Goal: Transaction & Acquisition: Purchase product/service

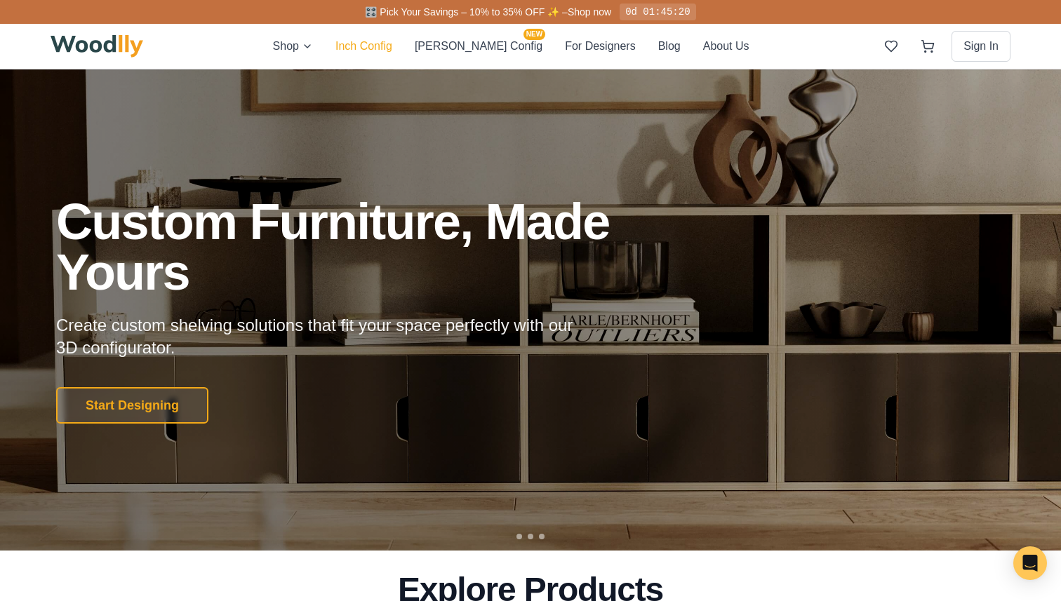
click at [375, 45] on button "Inch Config" at bounding box center [363, 46] width 57 height 18
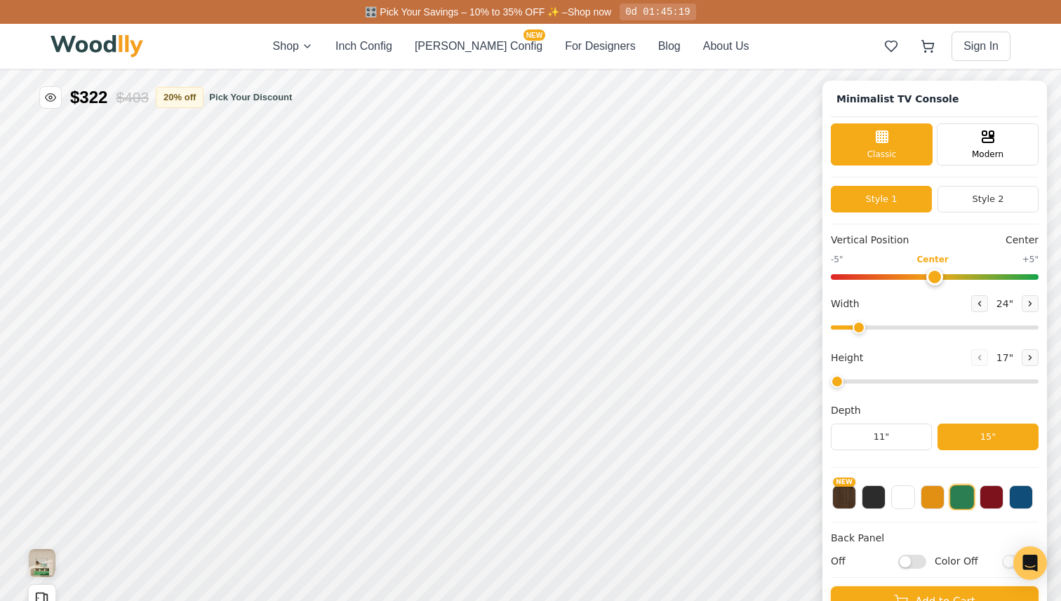
type input "63"
type input "2"
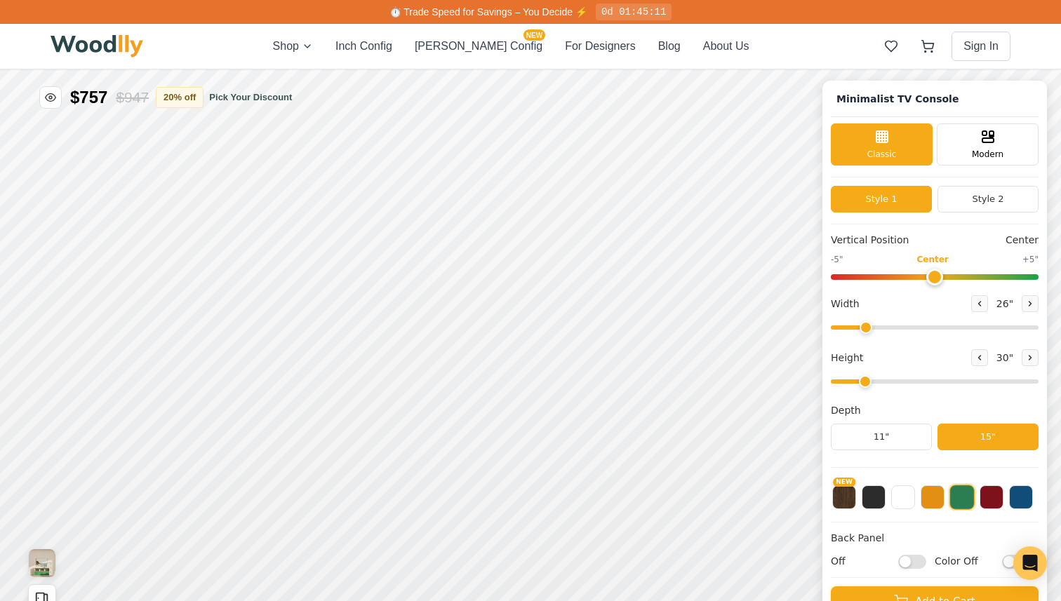
drag, startPoint x: 993, startPoint y: 327, endPoint x: 866, endPoint y: 328, distance: 127.0
click at [866, 328] on input "range" at bounding box center [935, 328] width 208 height 4
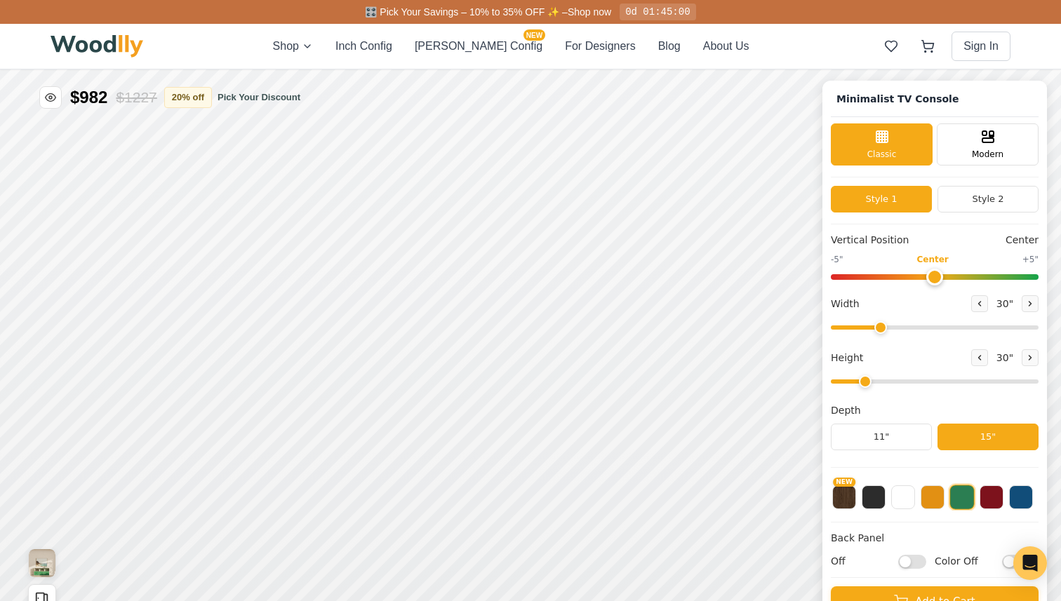
drag, startPoint x: 866, startPoint y: 328, endPoint x: 880, endPoint y: 326, distance: 14.1
type input "30"
click at [880, 326] on input "range" at bounding box center [935, 328] width 208 height 4
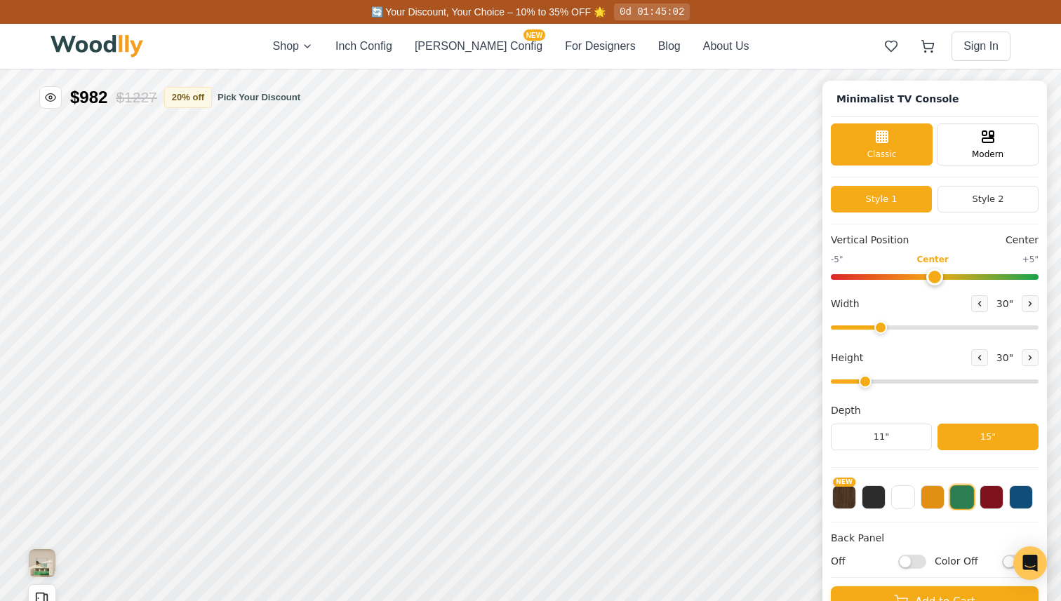
scroll to position [5, 0]
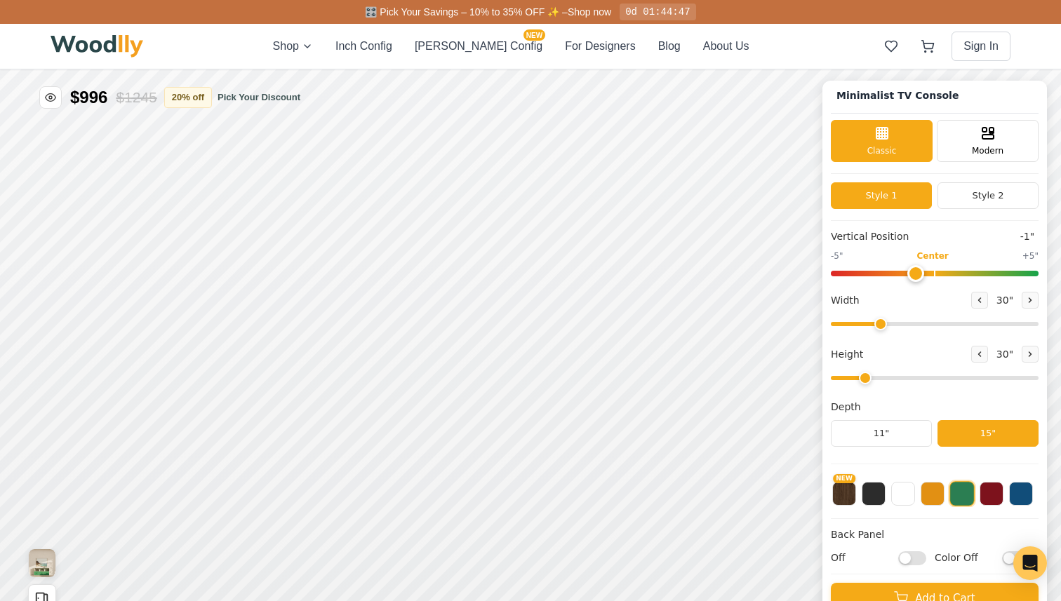
type input "0"
click at [939, 273] on input "range" at bounding box center [935, 274] width 208 height 6
click at [970, 192] on button "Style 2" at bounding box center [987, 195] width 101 height 27
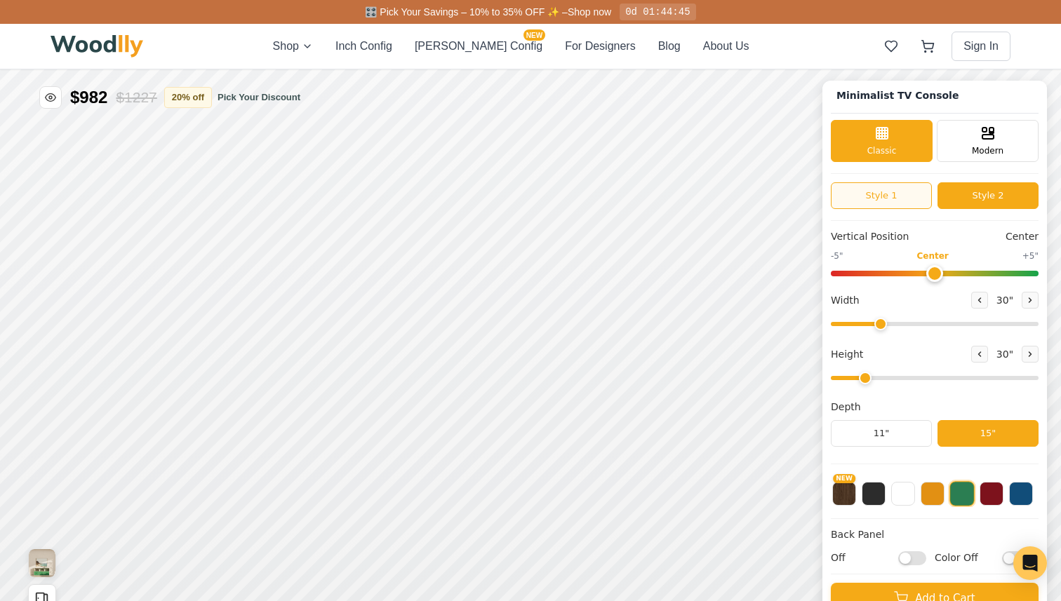
click at [889, 196] on button "Style 1" at bounding box center [881, 195] width 101 height 27
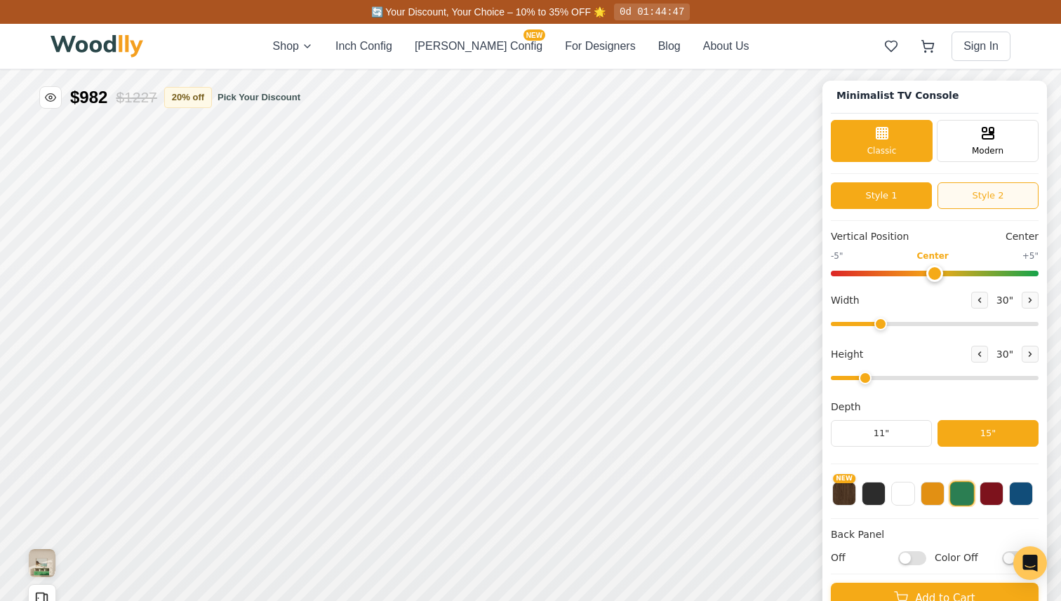
click at [962, 191] on button "Style 2" at bounding box center [987, 195] width 101 height 27
click at [878, 189] on button "Style 1" at bounding box center [881, 195] width 101 height 27
click at [956, 193] on button "Style 2" at bounding box center [987, 195] width 101 height 27
click at [885, 198] on button "Style 1" at bounding box center [881, 195] width 101 height 27
click at [991, 135] on icon at bounding box center [987, 131] width 17 height 17
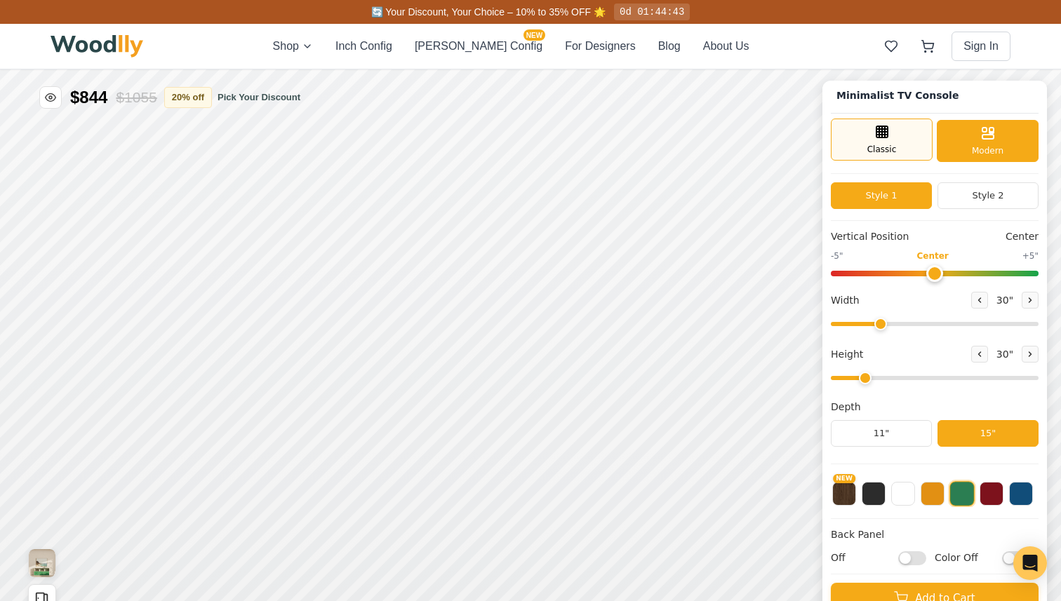
click at [883, 145] on span "Classic" at bounding box center [881, 149] width 29 height 13
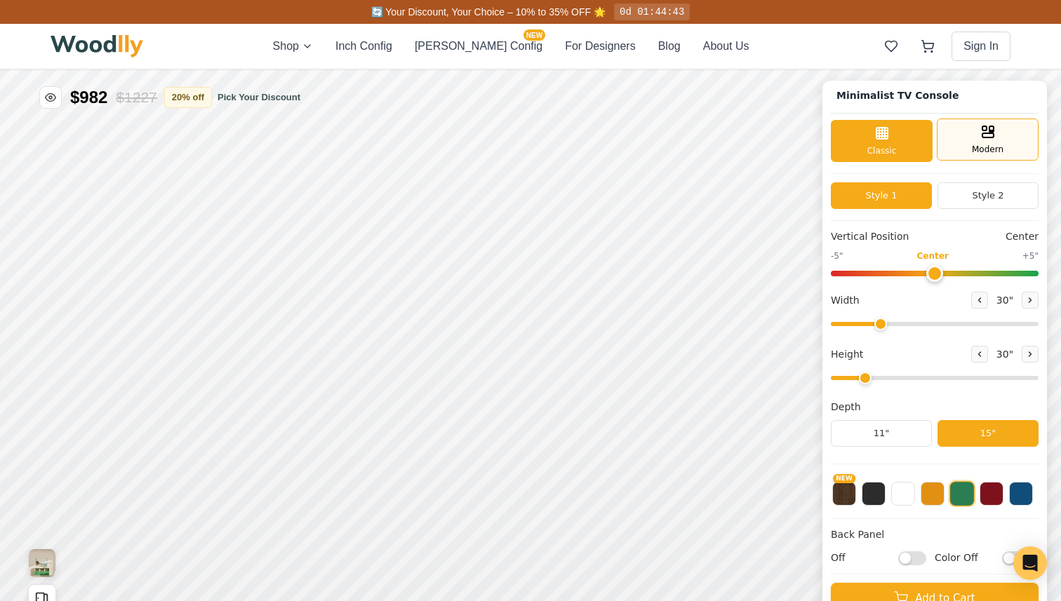
click at [986, 142] on div "Modern" at bounding box center [988, 140] width 102 height 42
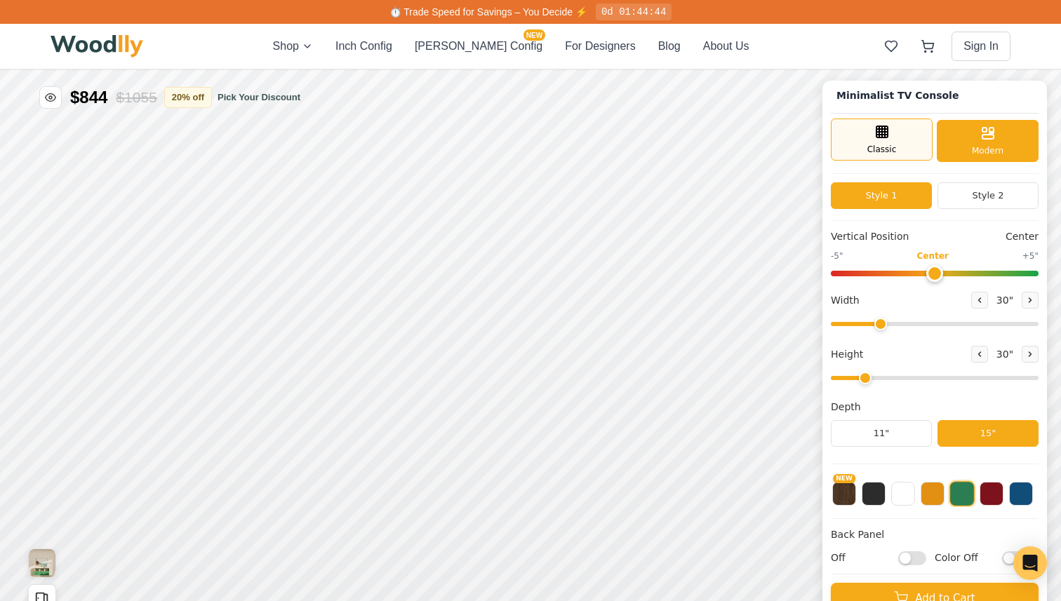
click at [907, 142] on div "Classic" at bounding box center [882, 140] width 102 height 42
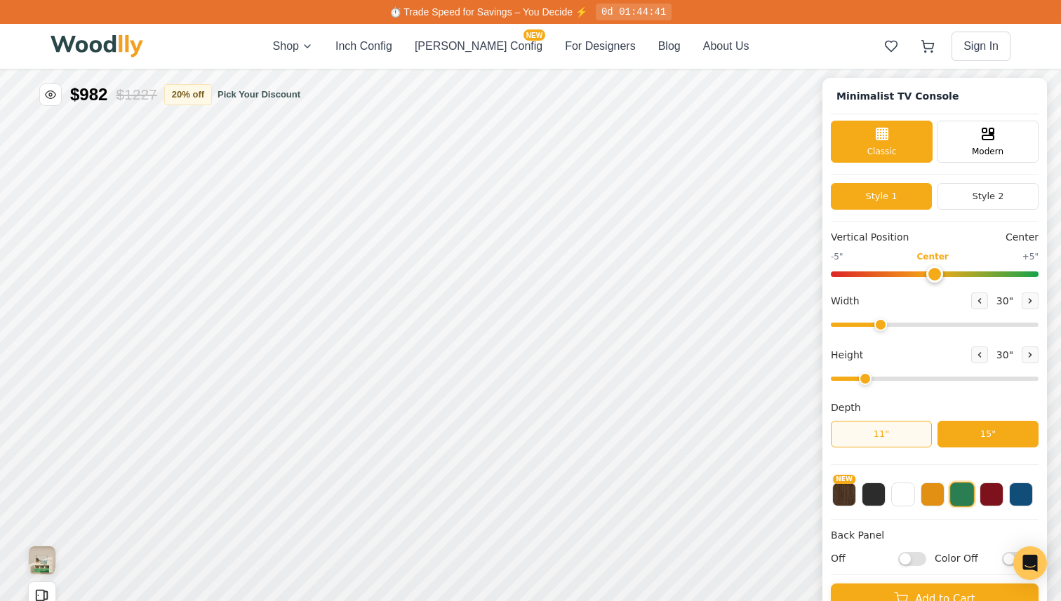
scroll to position [2, 0]
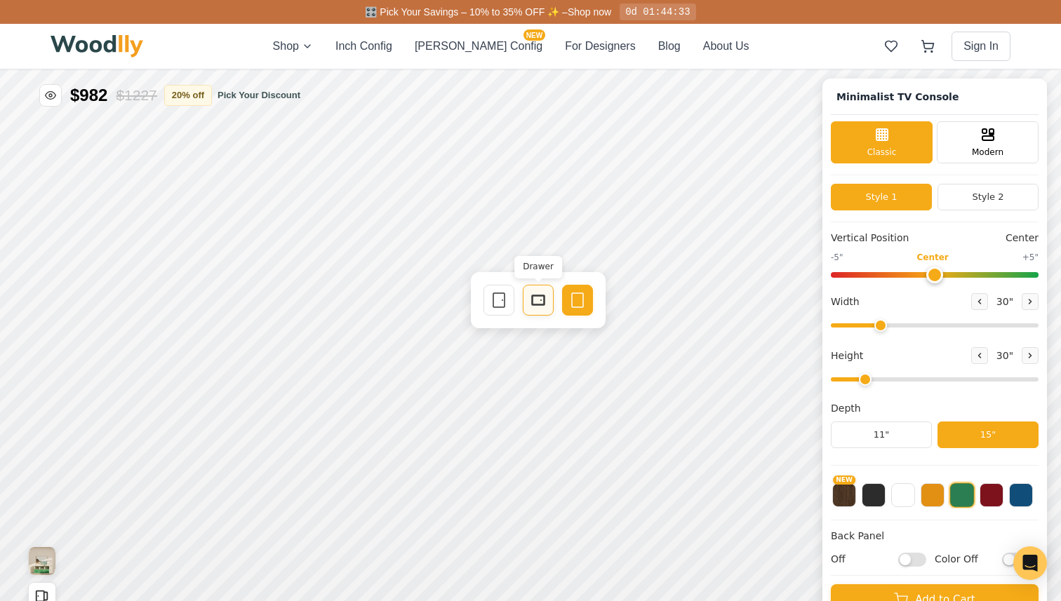
click at [530, 308] on icon at bounding box center [538, 300] width 17 height 17
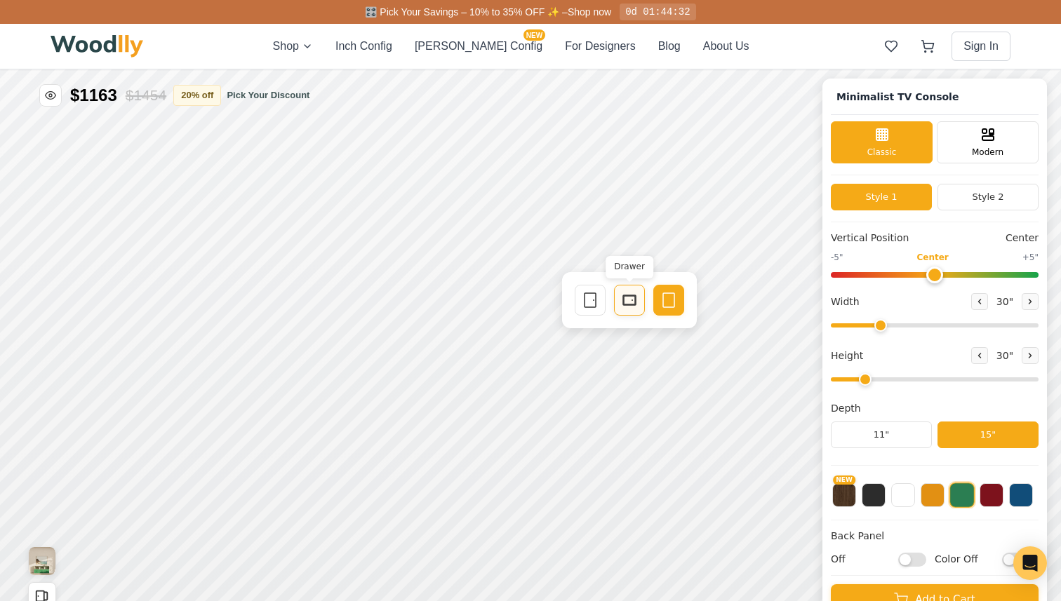
click at [623, 303] on icon at bounding box center [629, 300] width 17 height 17
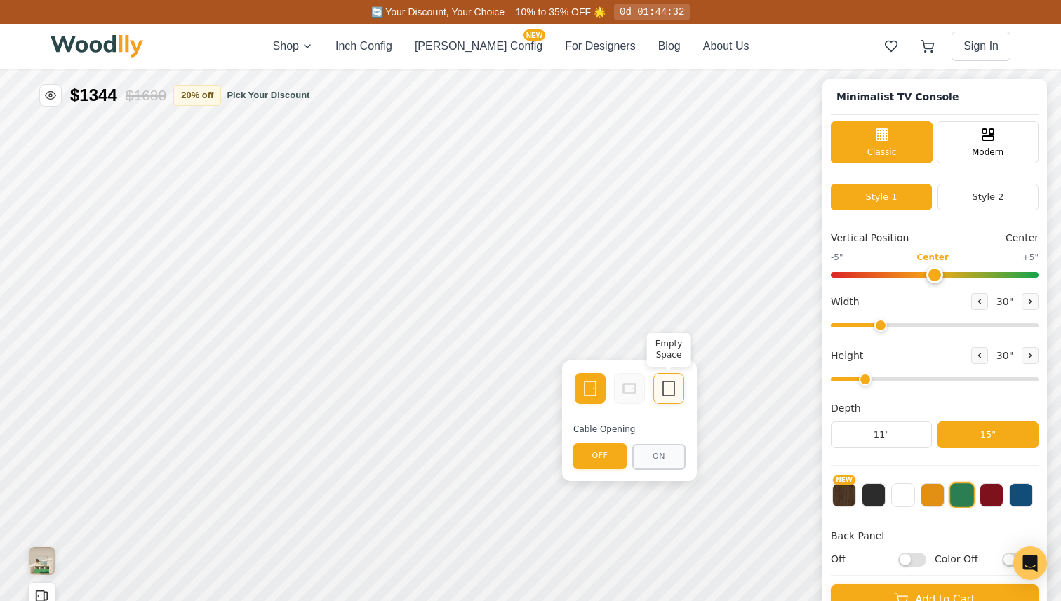
click at [664, 385] on icon at bounding box center [668, 388] width 17 height 17
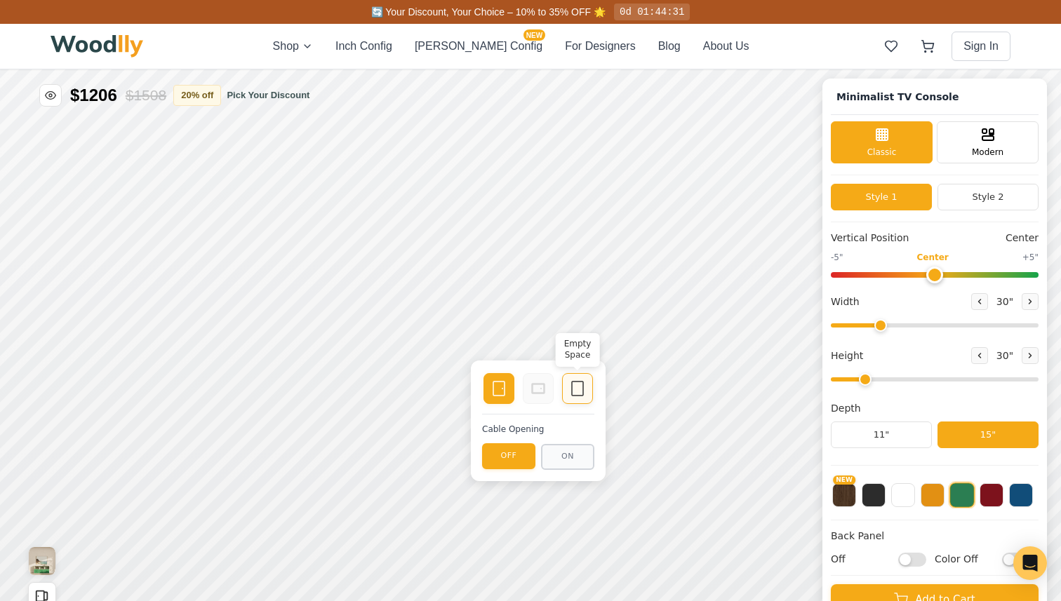
click at [579, 392] on icon at bounding box center [577, 388] width 17 height 17
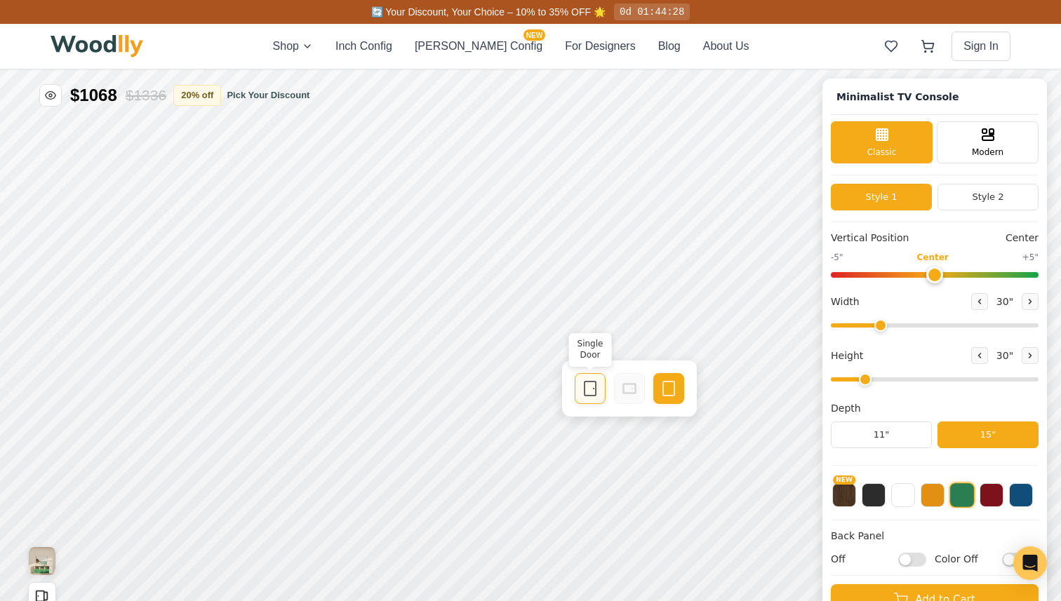
click at [589, 389] on icon at bounding box center [590, 388] width 17 height 17
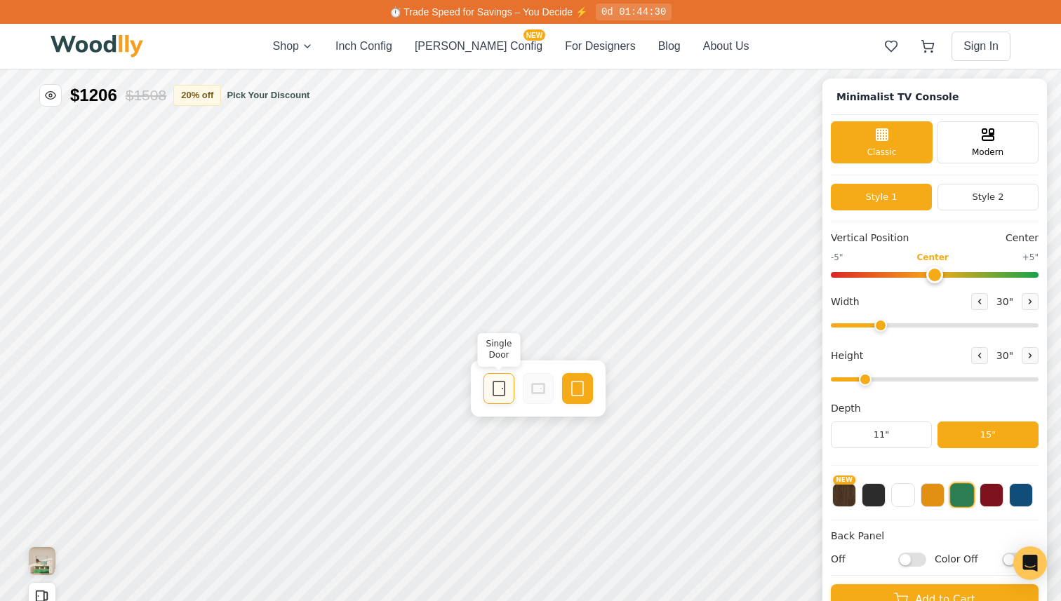
click at [494, 384] on rect at bounding box center [498, 389] width 11 height 14
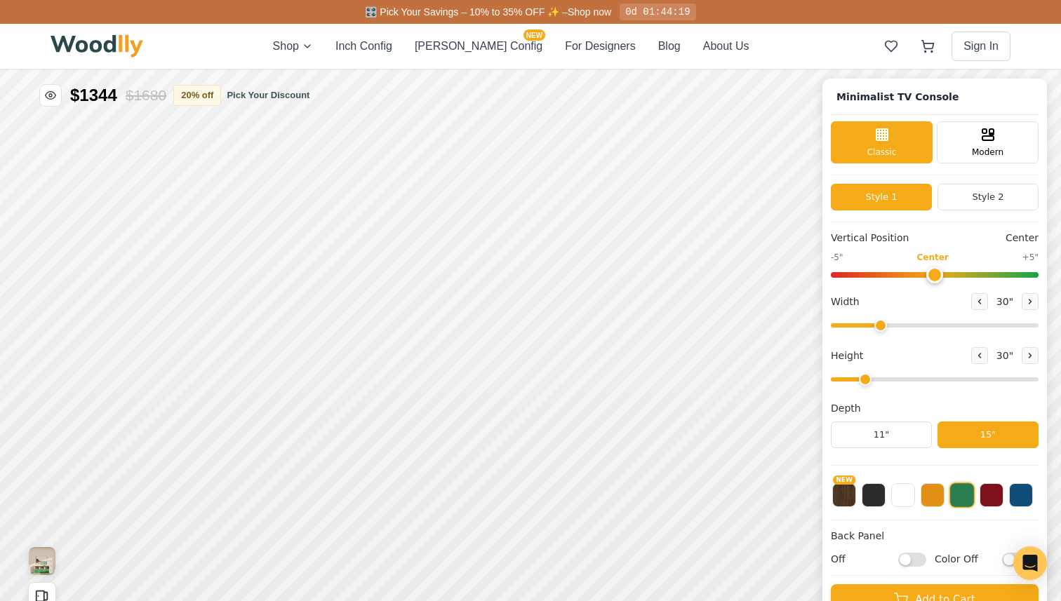
click at [974, 181] on div "Minimalist TV Console Classic Modern Style 1 Style 2 Vertical Position Center -…" at bounding box center [934, 368] width 225 height 578
click at [972, 206] on button "Style 2" at bounding box center [987, 197] width 101 height 27
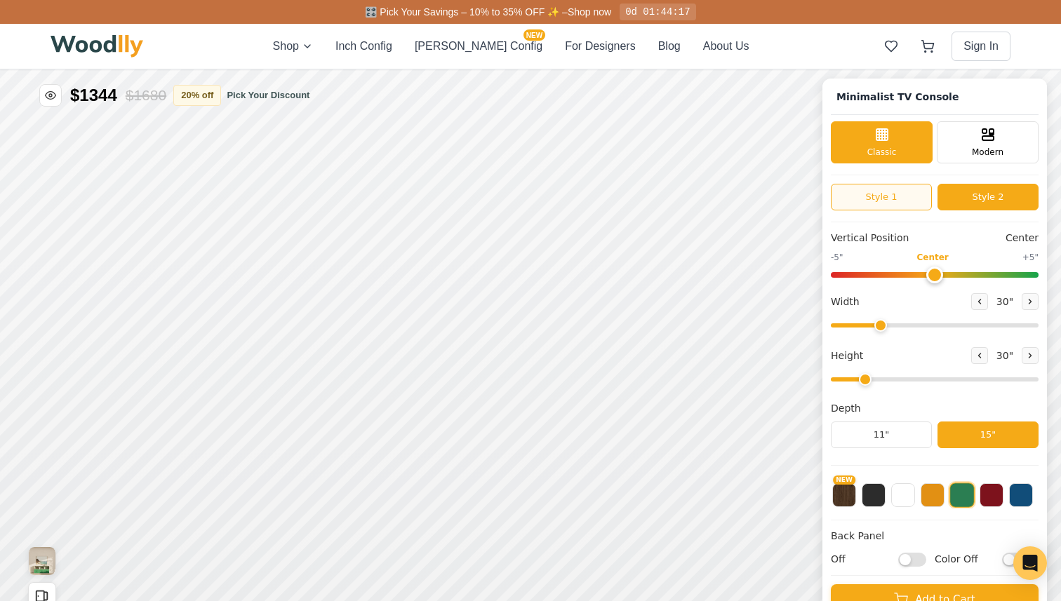
click at [916, 189] on button "Style 1" at bounding box center [881, 197] width 101 height 27
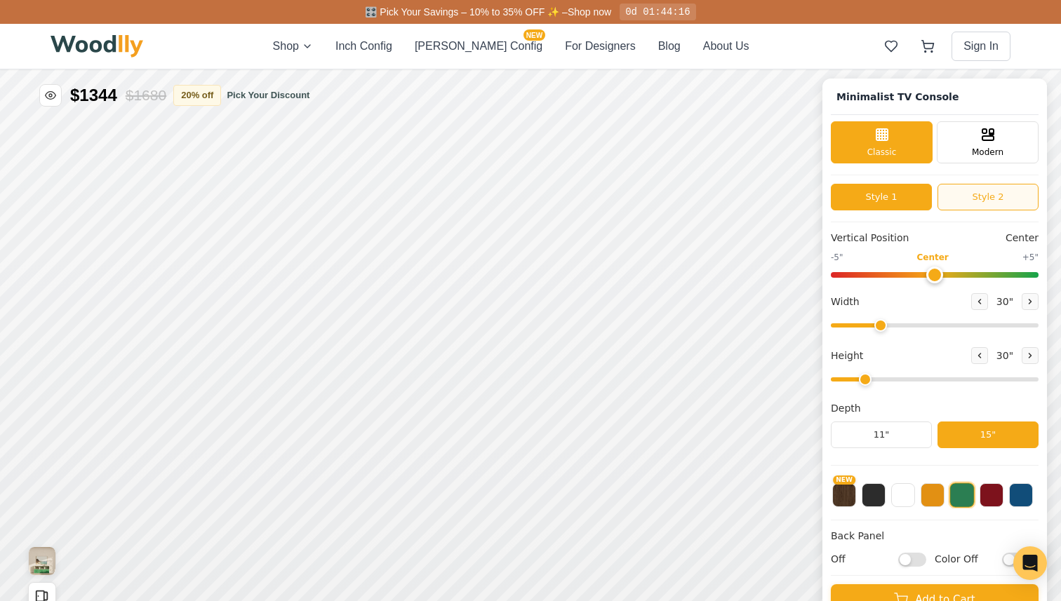
click at [944, 198] on button "Style 2" at bounding box center [987, 197] width 101 height 27
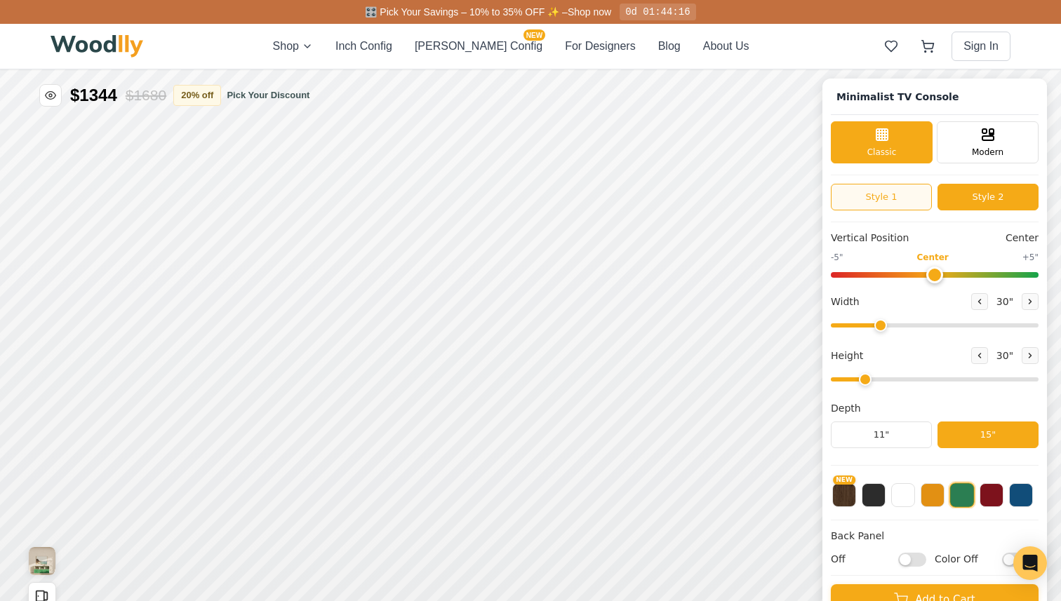
click at [898, 203] on button "Style 1" at bounding box center [881, 197] width 101 height 27
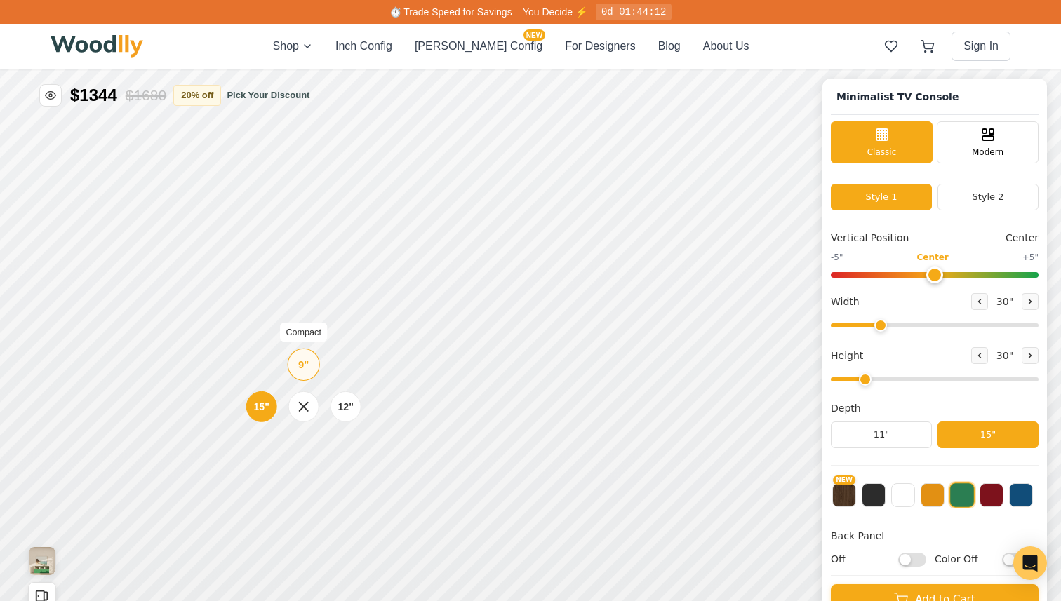
click at [304, 359] on div "9"" at bounding box center [303, 364] width 11 height 15
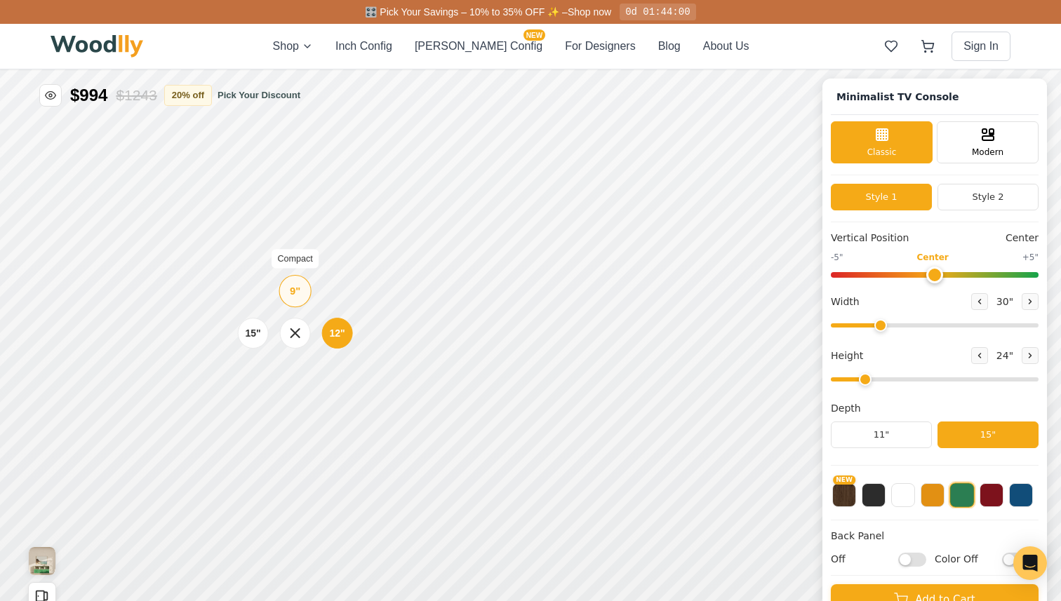
click at [297, 297] on div "9"" at bounding box center [295, 290] width 11 height 15
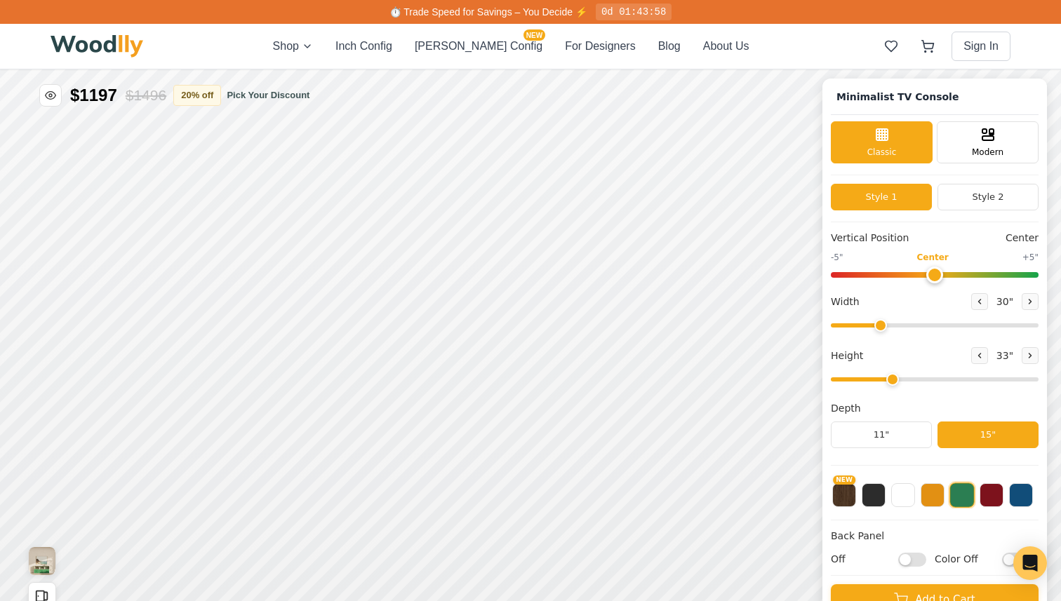
drag, startPoint x: 863, startPoint y: 384, endPoint x: 901, endPoint y: 382, distance: 37.9
click at [901, 382] on input "range" at bounding box center [935, 379] width 208 height 4
type input "3"
click at [886, 377] on input "range" at bounding box center [935, 379] width 208 height 4
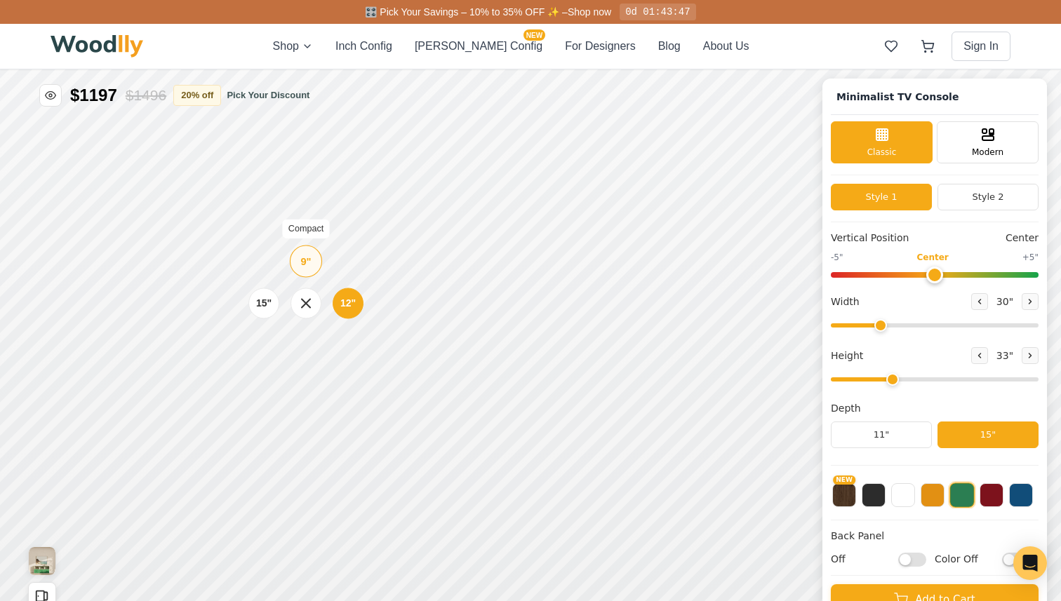
click at [310, 266] on div "9"" at bounding box center [305, 260] width 11 height 15
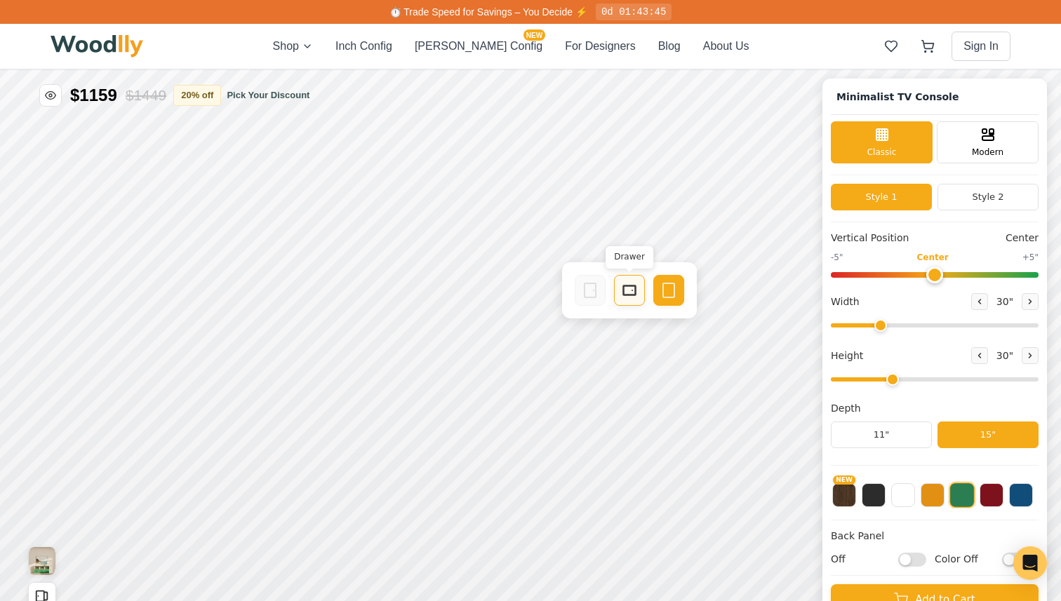
click at [616, 289] on div "Drawer" at bounding box center [629, 290] width 31 height 31
click at [541, 300] on div "Drawer" at bounding box center [538, 290] width 31 height 31
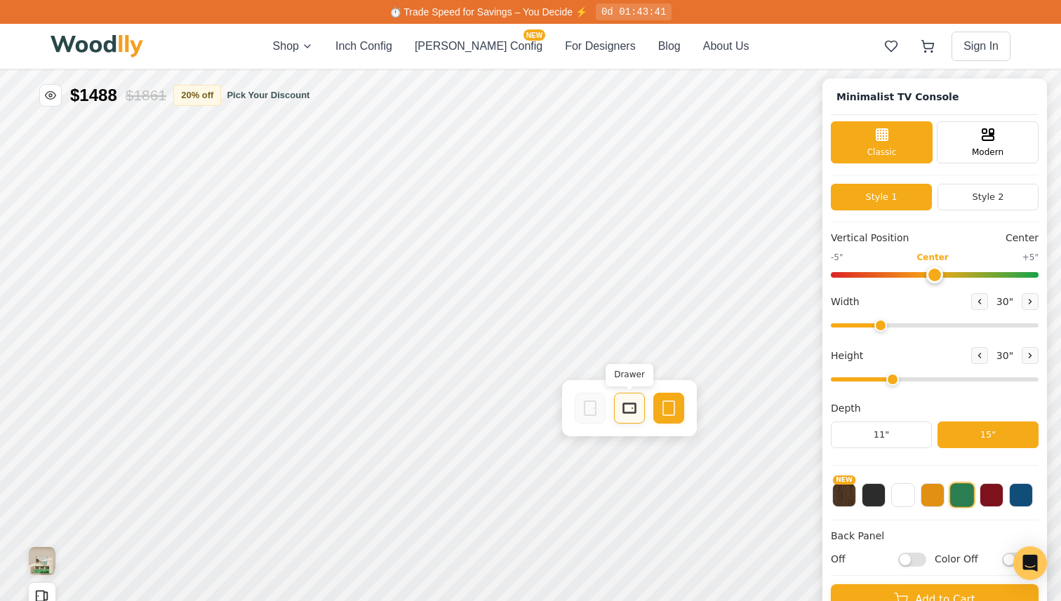
click at [626, 409] on icon at bounding box center [629, 408] width 17 height 17
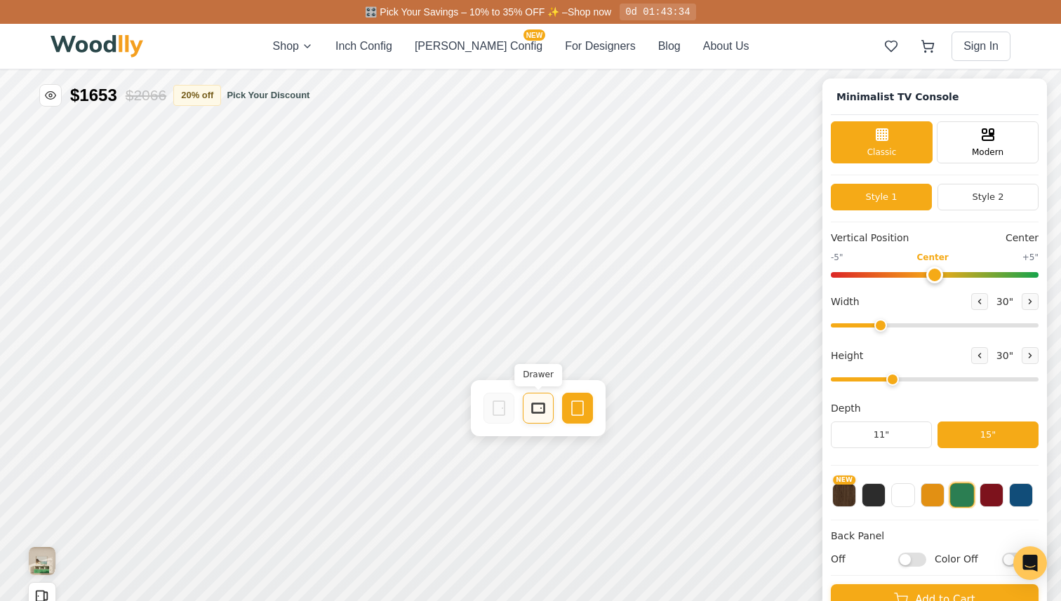
click at [543, 419] on div "Drawer" at bounding box center [538, 408] width 31 height 31
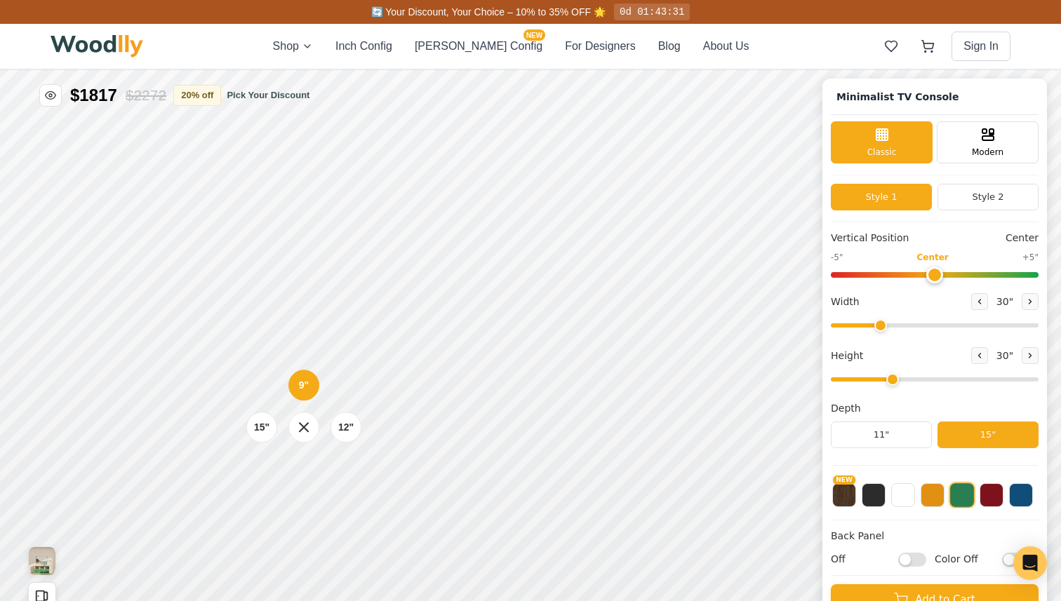
click at [239, 469] on div "9" 12" 15"" at bounding box center [304, 427] width 140 height 140
